Goal: Transaction & Acquisition: Download file/media

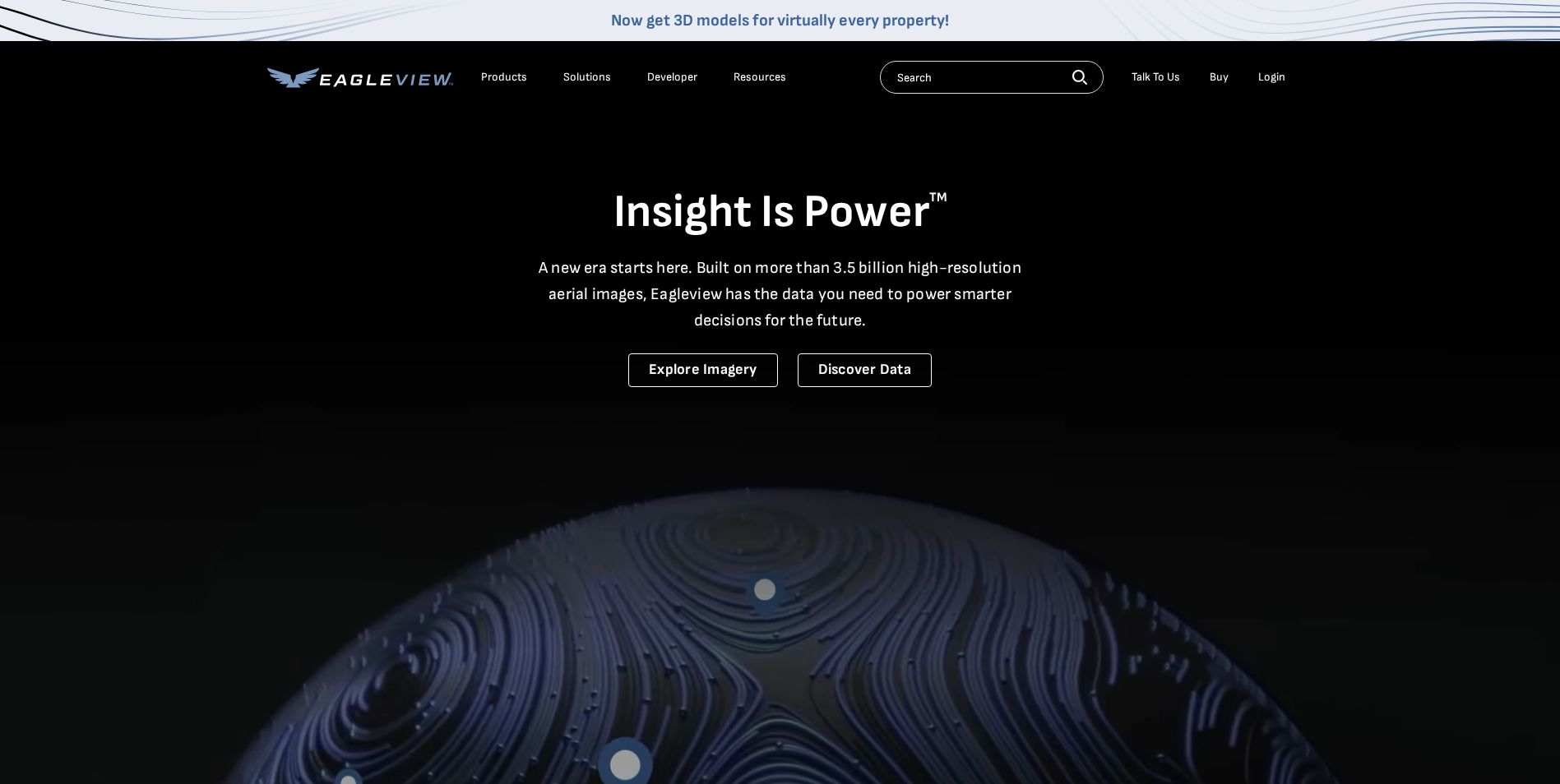
click at [1268, 80] on div "Login" at bounding box center [1271, 77] width 27 height 15
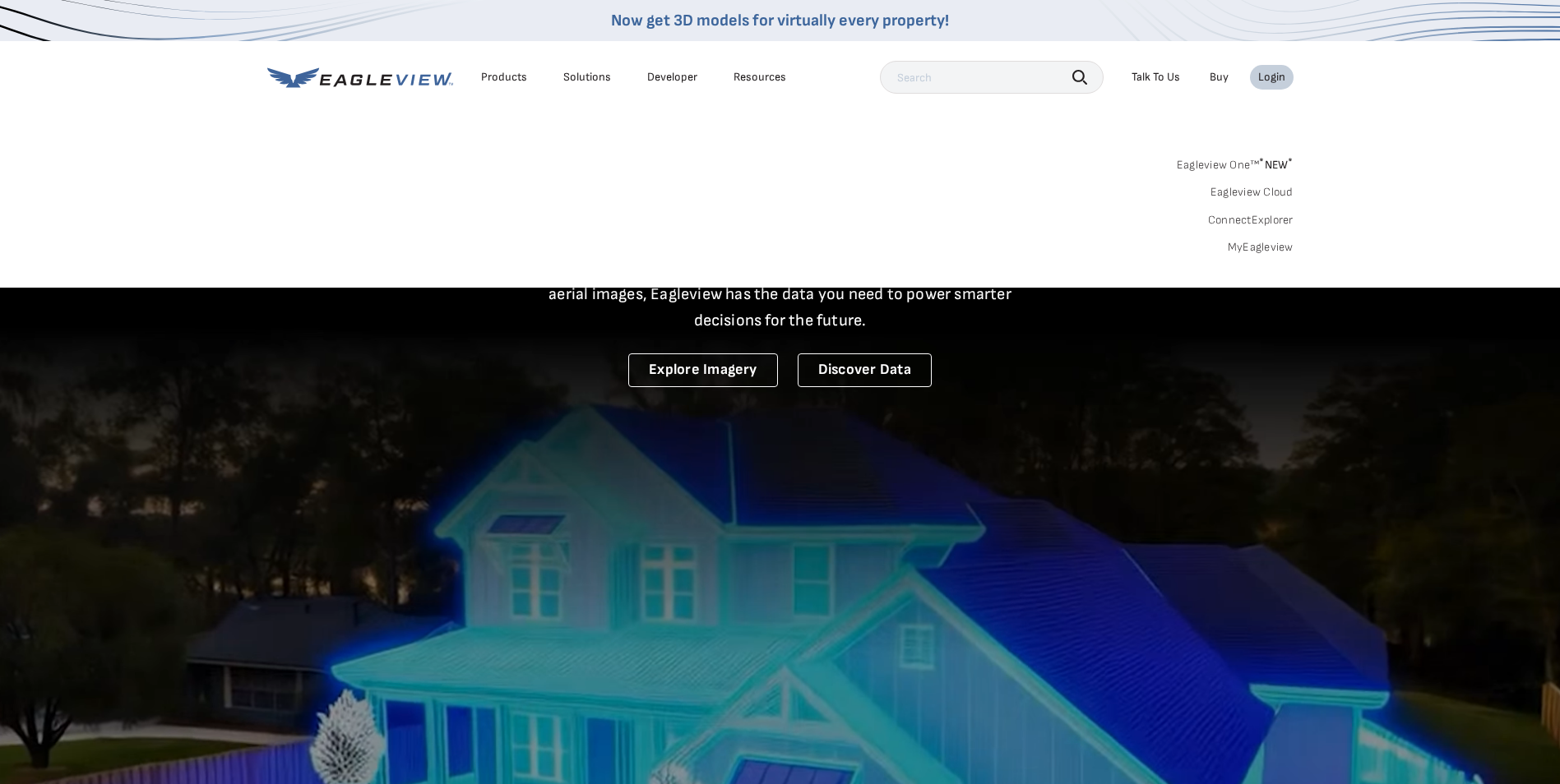
click at [1253, 245] on link "MyEagleview" at bounding box center [1261, 247] width 66 height 15
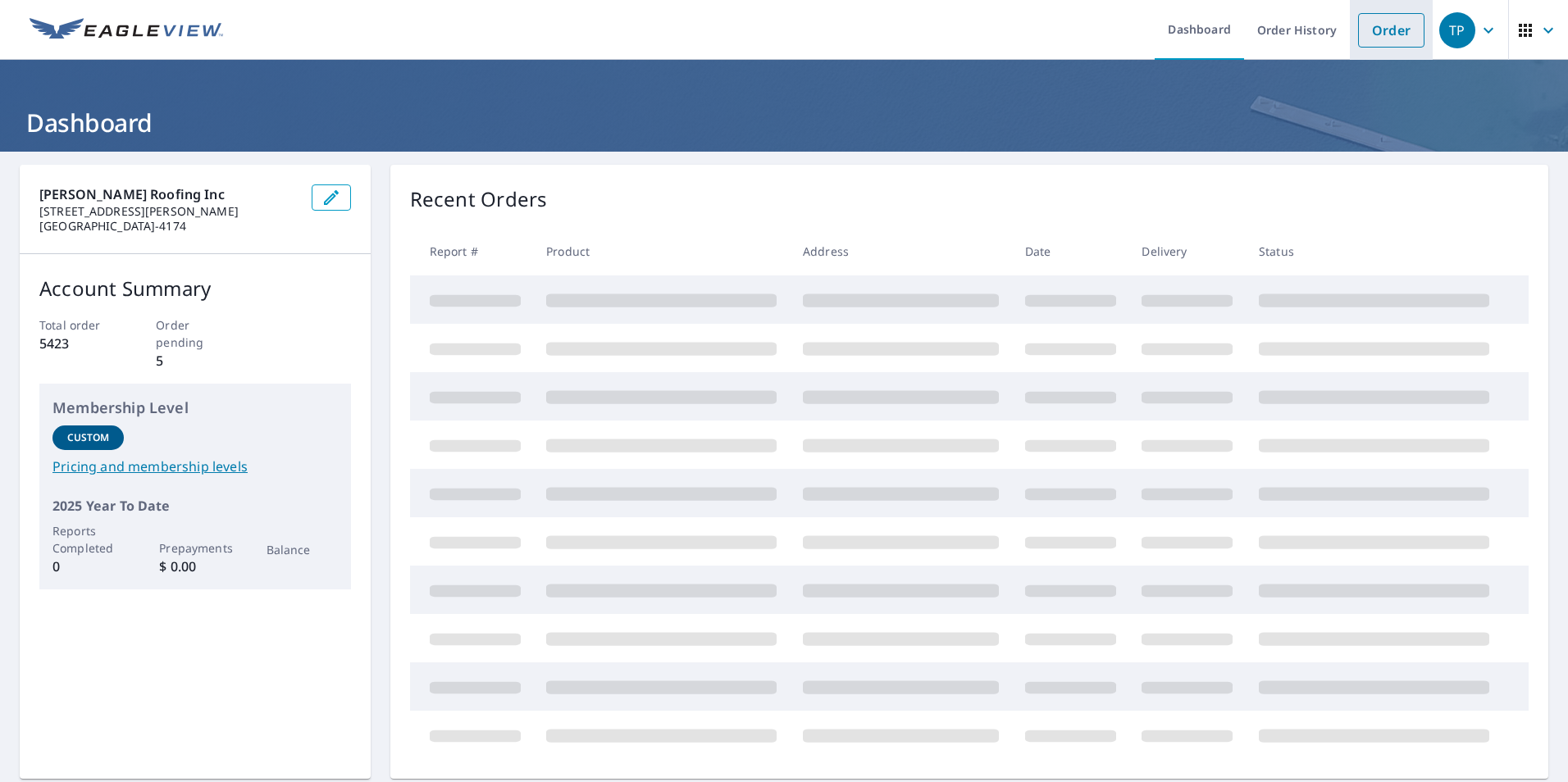
click at [1375, 29] on link "Order" at bounding box center [1391, 30] width 67 height 35
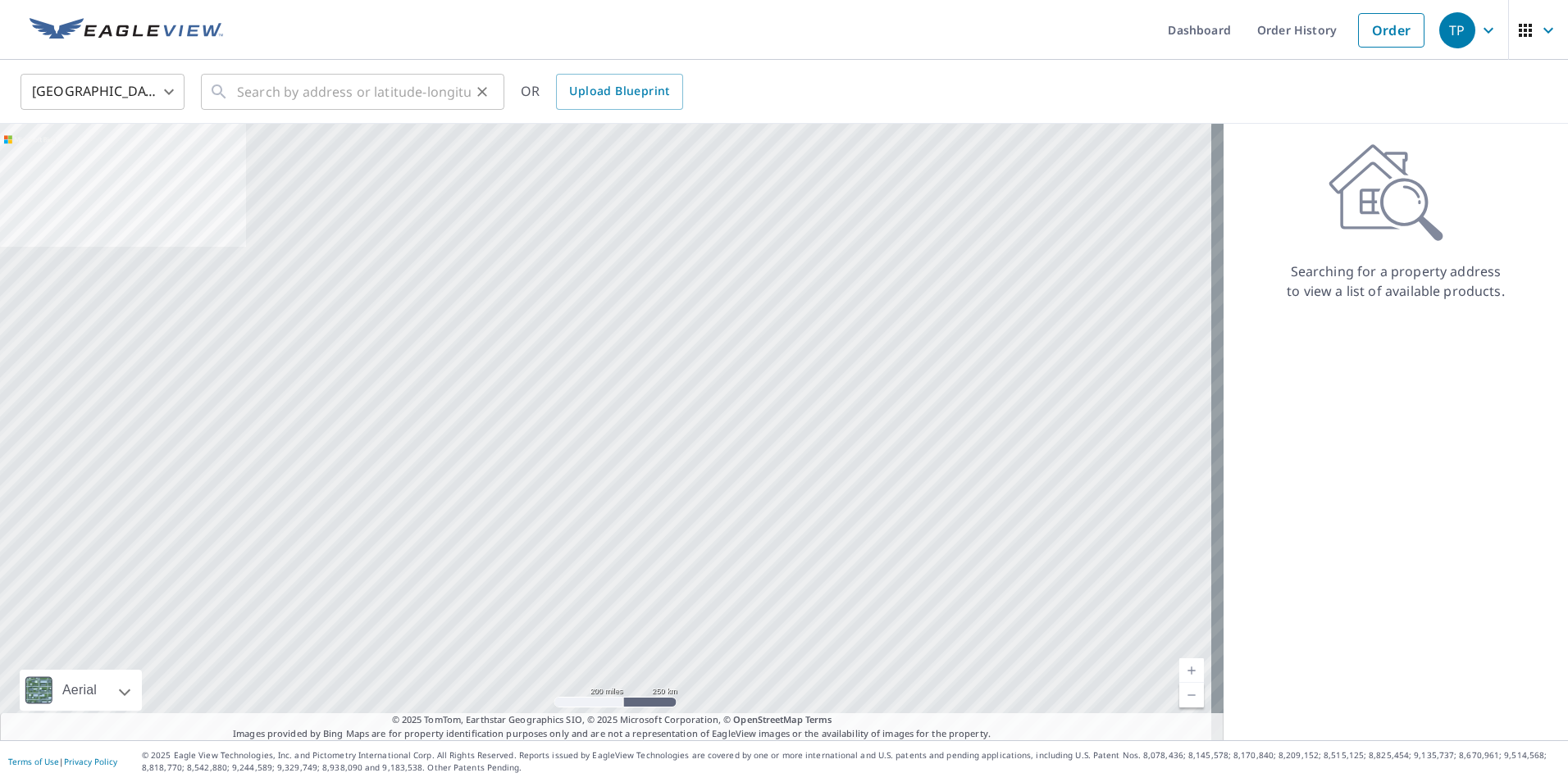
click at [228, 85] on div "​" at bounding box center [352, 92] width 304 height 36
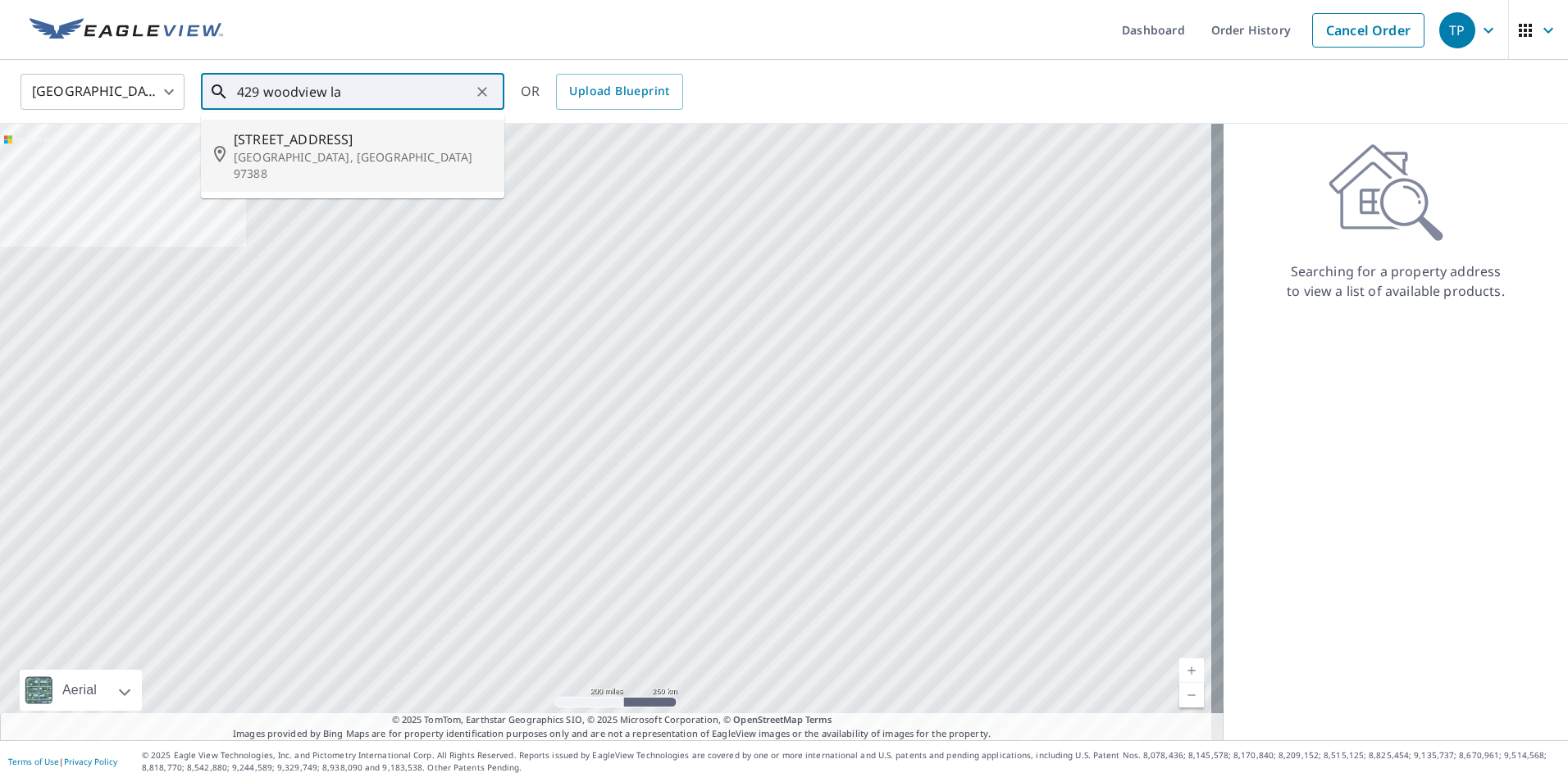
click at [299, 153] on p "[GEOGRAPHIC_DATA], [GEOGRAPHIC_DATA] 97388" at bounding box center [363, 165] width 258 height 33
type input "[STREET_ADDRESS]"
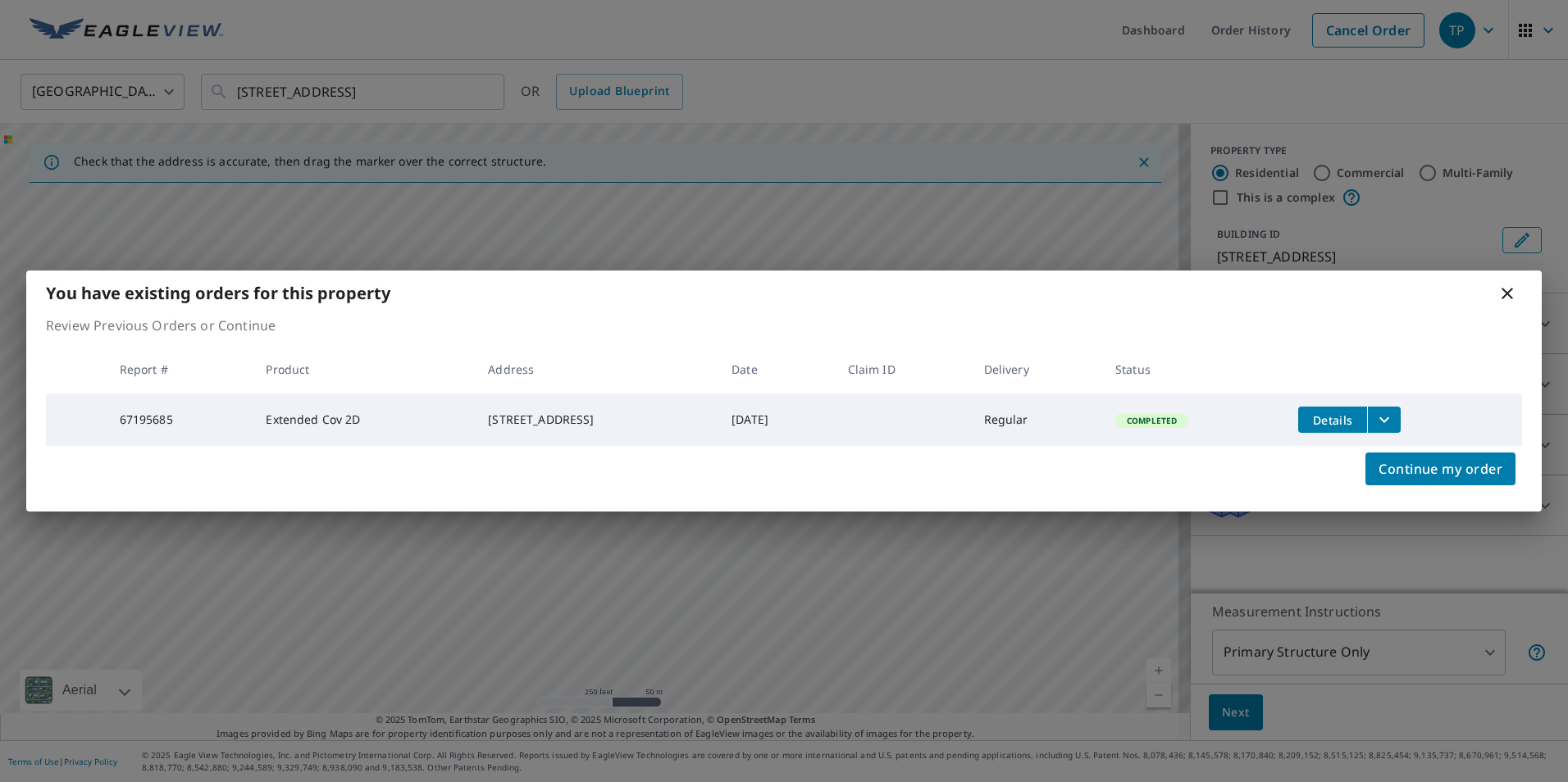
click at [1228, 403] on td "Completed" at bounding box center [1193, 420] width 183 height 53
click at [1358, 413] on span "Details" at bounding box center [1333, 420] width 49 height 16
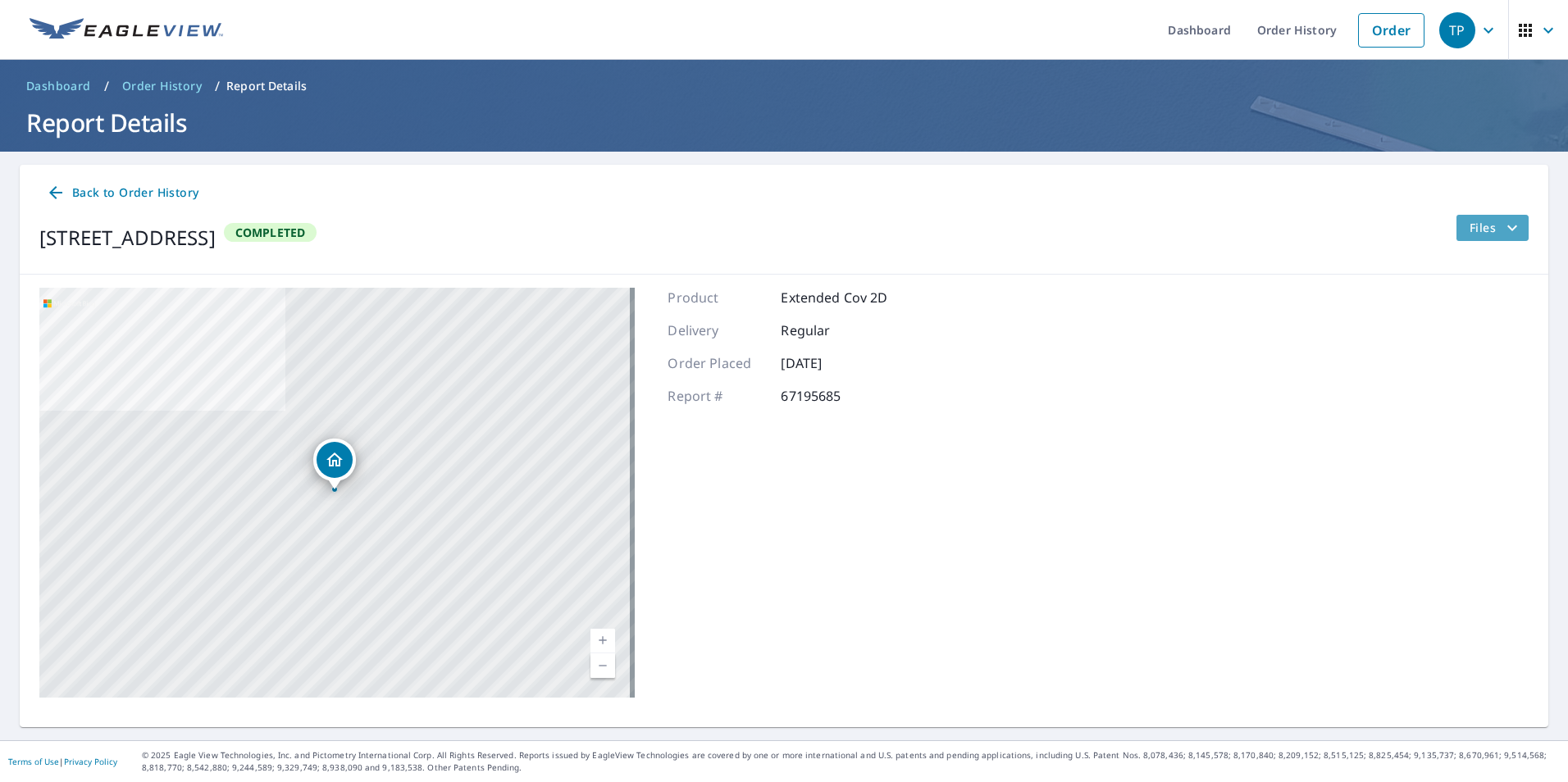
click at [1469, 232] on span "Files" at bounding box center [1495, 228] width 53 height 20
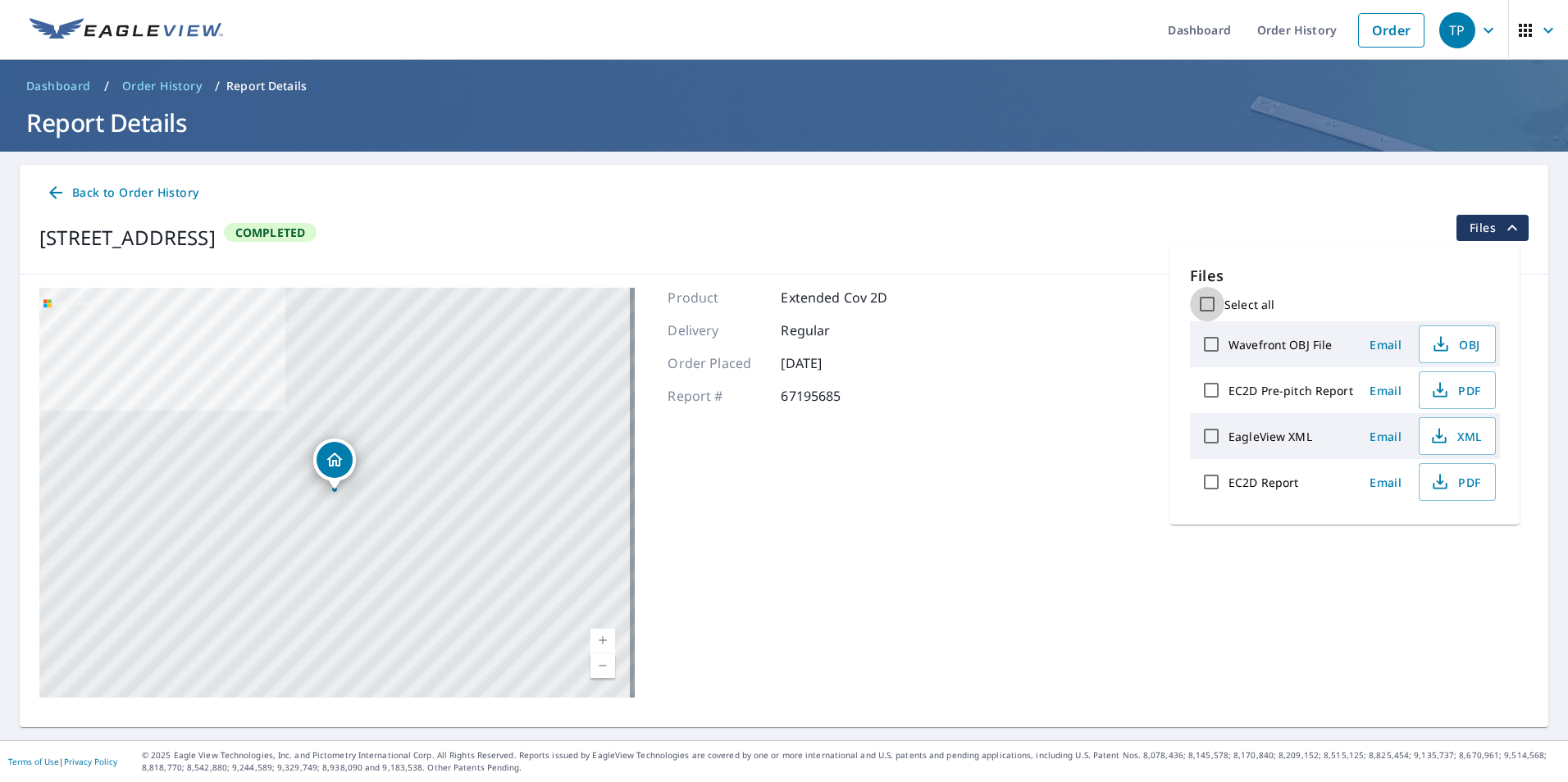
click at [1211, 303] on input "Select all" at bounding box center [1207, 304] width 35 height 35
checkbox input "true"
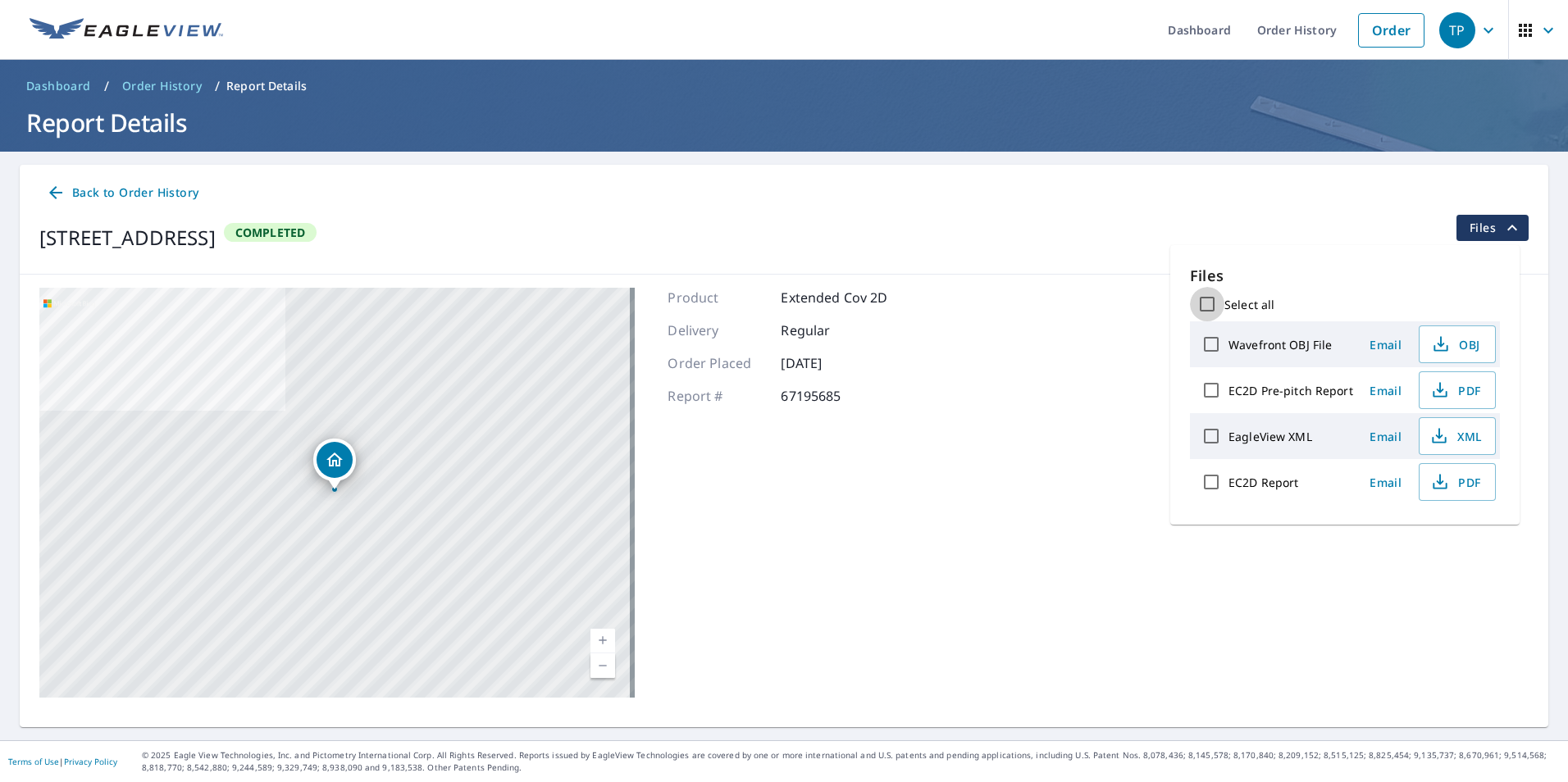
checkbox input "true"
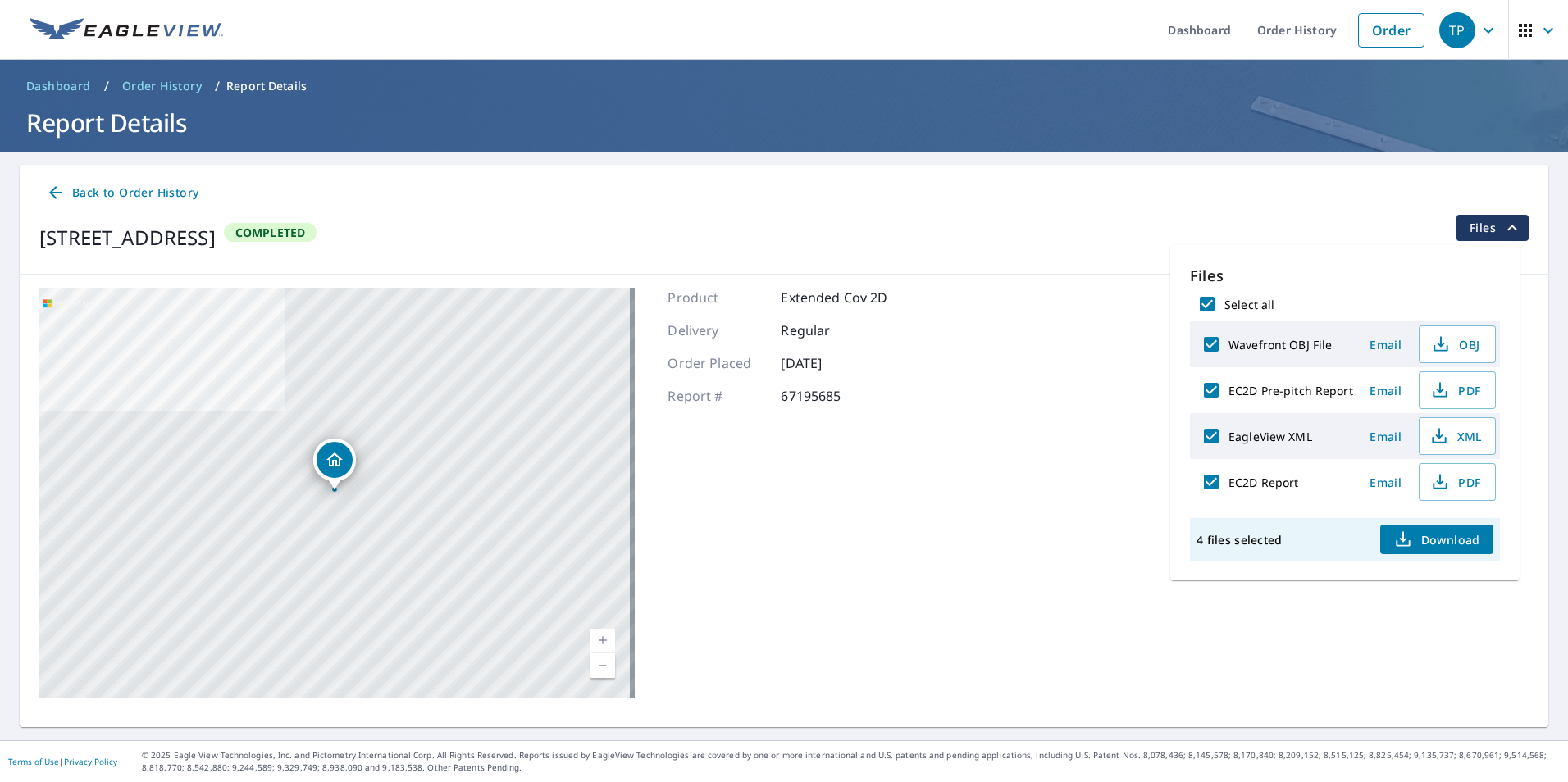
click at [1441, 535] on span "Download" at bounding box center [1436, 539] width 87 height 20
